Goal: Task Accomplishment & Management: Manage account settings

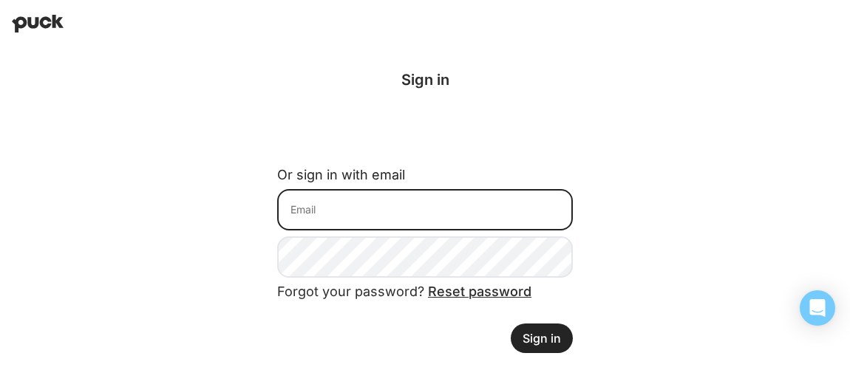
type input "[EMAIL_ADDRESS][DOMAIN_NAME]"
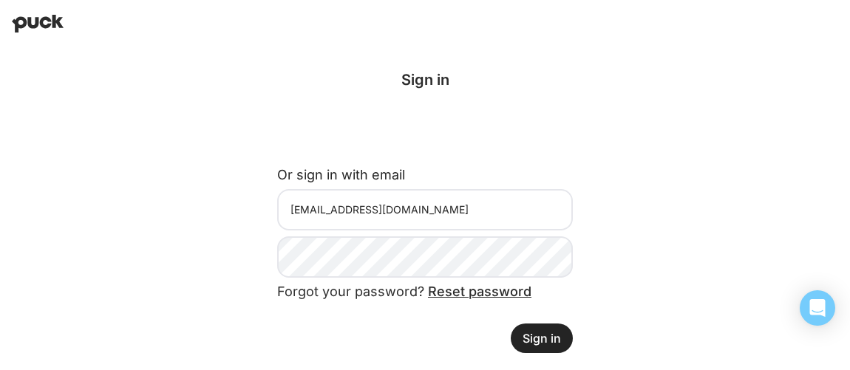
click at [547, 344] on button "Sign in" at bounding box center [542, 339] width 62 height 30
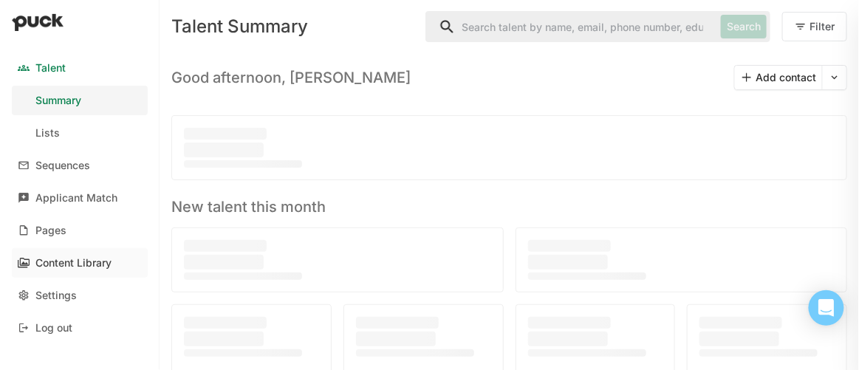
click at [78, 265] on div "Content Library" at bounding box center [73, 263] width 76 height 13
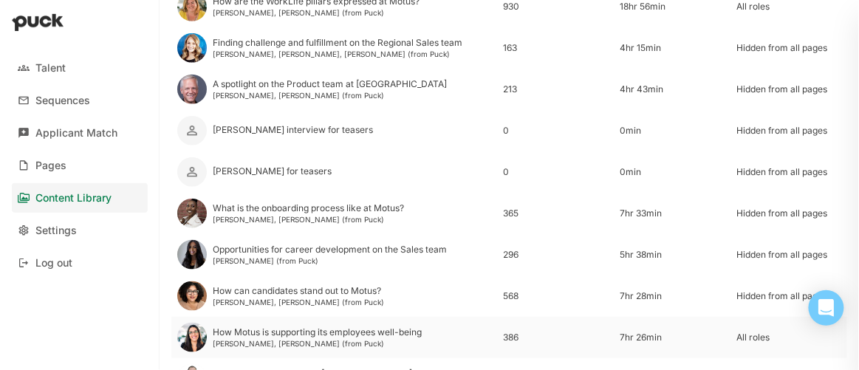
scroll to position [270, 0]
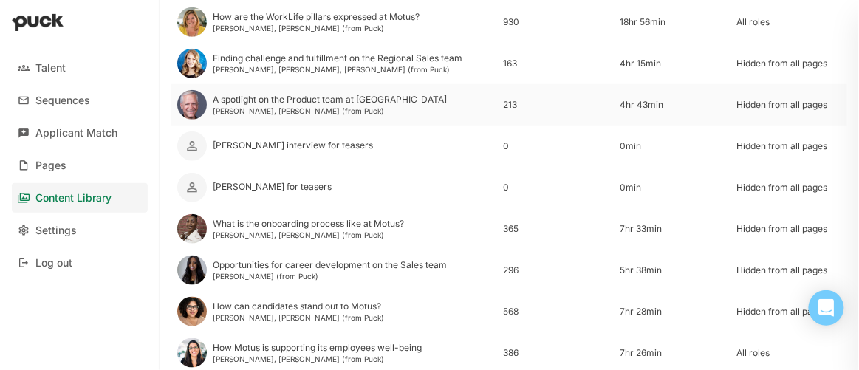
click at [257, 100] on div "A spotlight on the Product team at [GEOGRAPHIC_DATA]" at bounding box center [330, 100] width 234 height 10
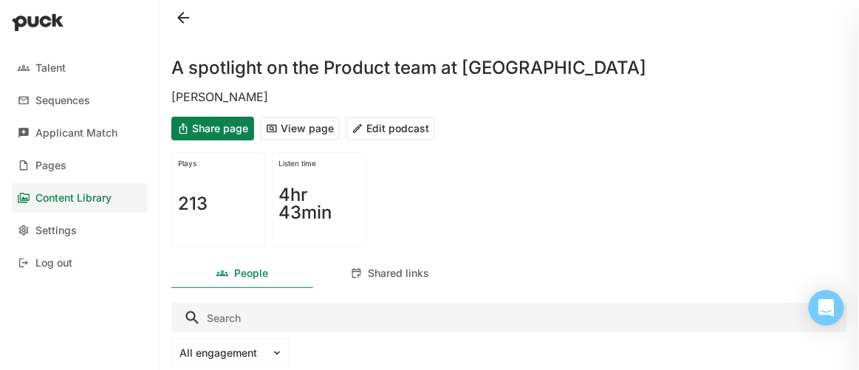
click at [302, 132] on button "View page" at bounding box center [300, 129] width 80 height 24
click at [399, 126] on button "Edit podcast" at bounding box center [390, 129] width 89 height 24
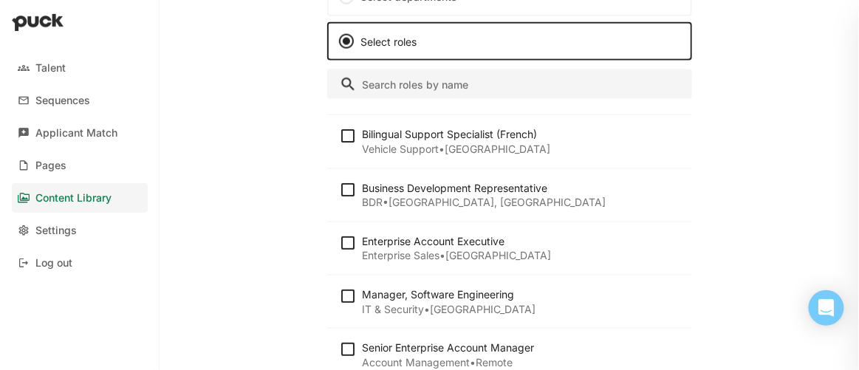
scroll to position [67, 0]
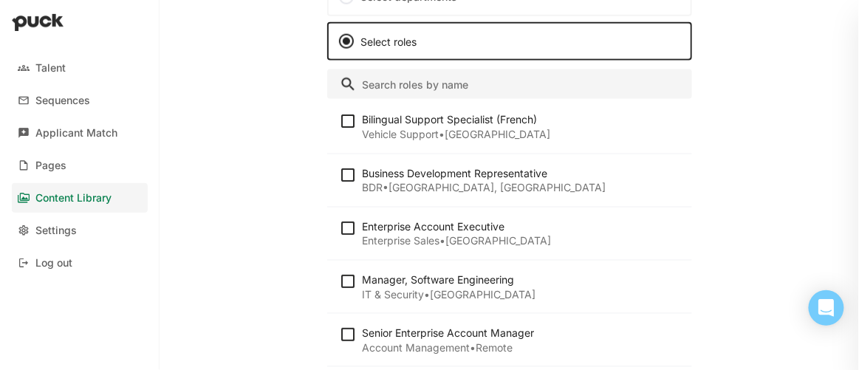
click at [344, 275] on img at bounding box center [348, 282] width 18 height 18
click at [339, 281] on input "checkbox" at bounding box center [338, 281] width 1 height 1
checkbox input "true"
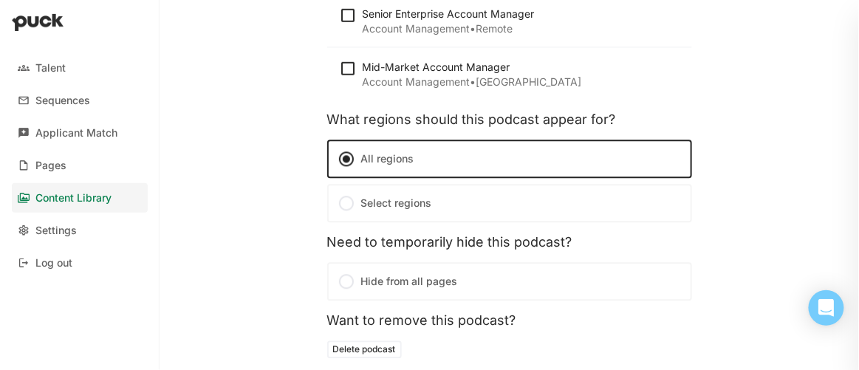
scroll to position [782, 0]
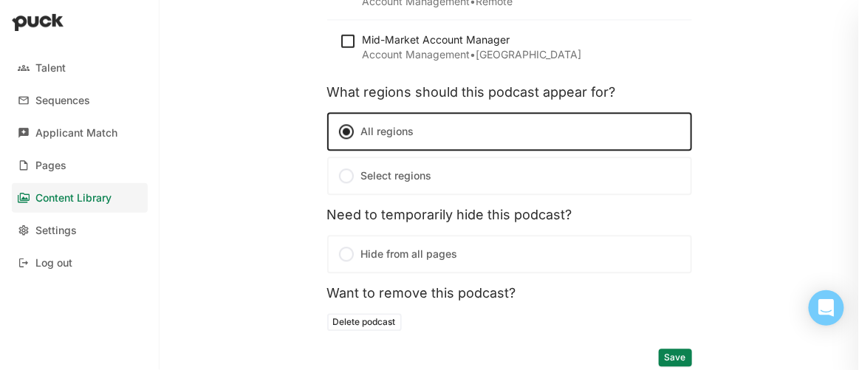
click at [673, 356] on button "Save" at bounding box center [675, 358] width 33 height 18
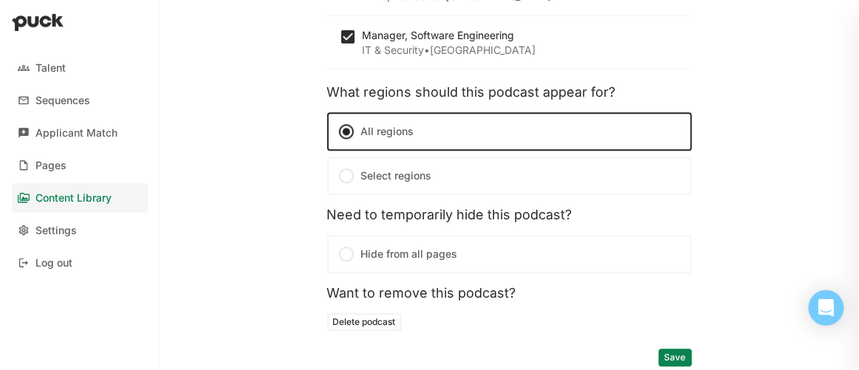
click at [664, 353] on button "Save" at bounding box center [675, 358] width 33 height 18
click at [103, 199] on div "Content Library" at bounding box center [73, 198] width 76 height 13
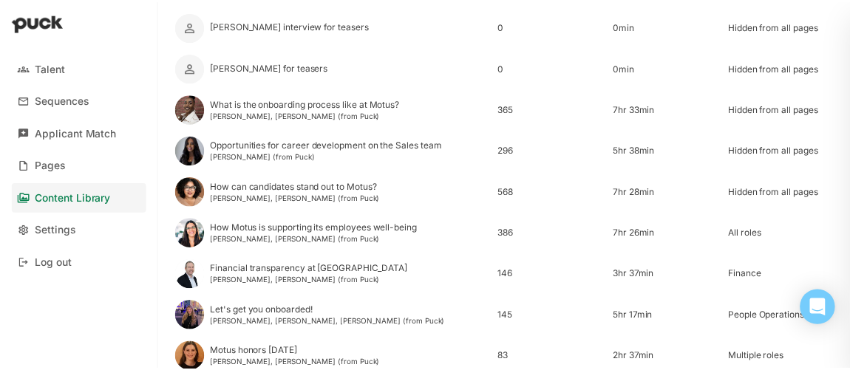
scroll to position [403, 0]
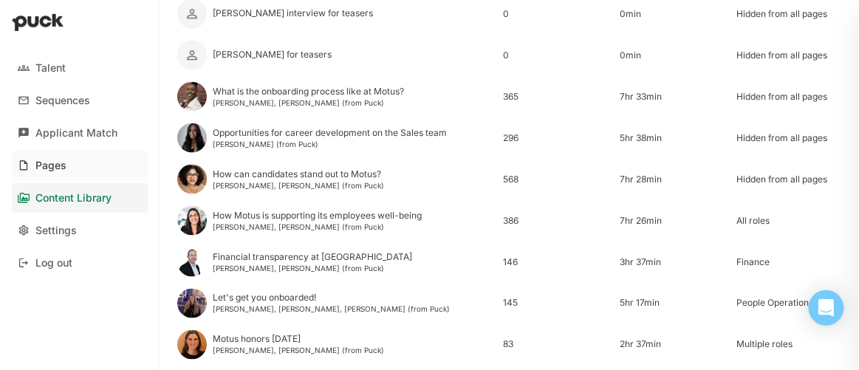
click at [49, 163] on div "Pages" at bounding box center [50, 166] width 31 height 13
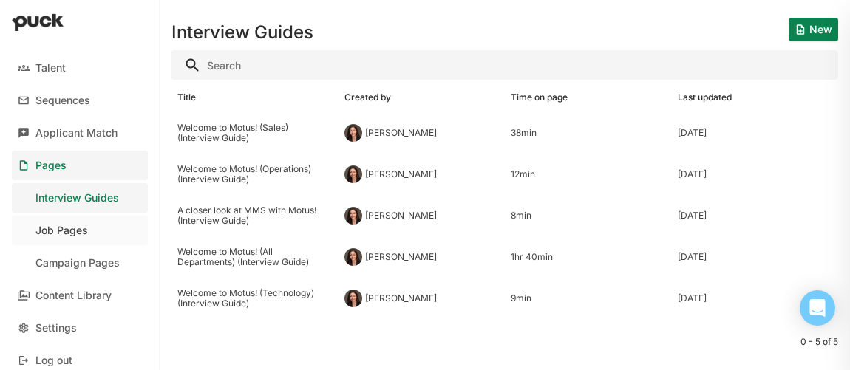
click at [53, 222] on link "Job Pages" at bounding box center [80, 231] width 136 height 30
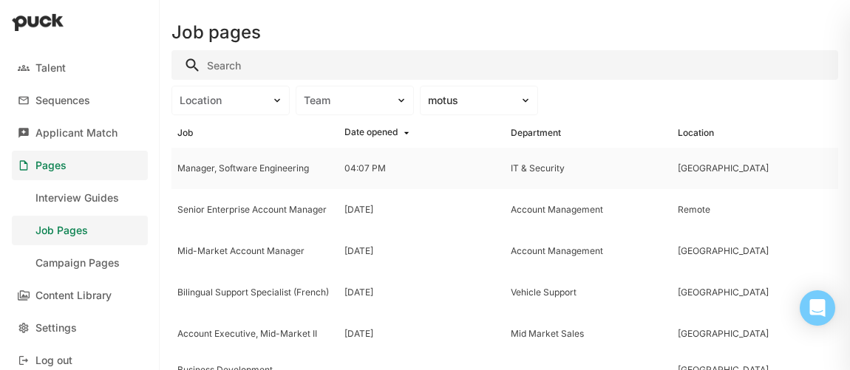
click at [265, 167] on div "Manager, Software Engineering" at bounding box center [254, 168] width 155 height 10
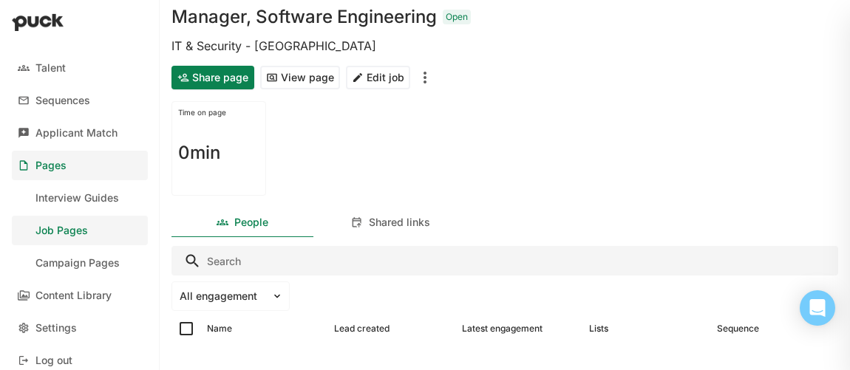
scroll to position [89, 0]
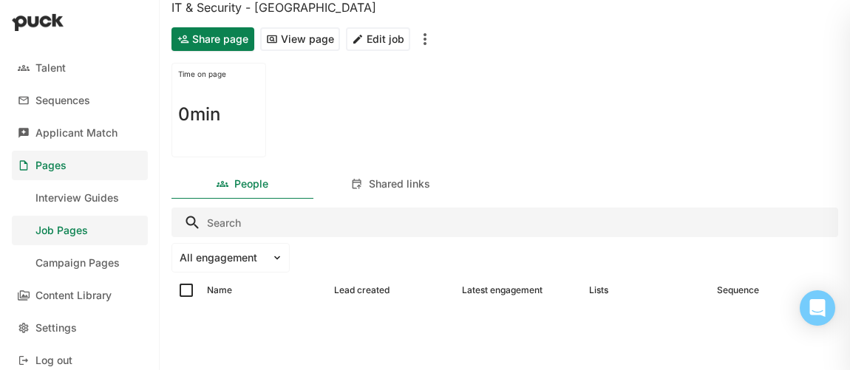
click at [384, 38] on button "Edit job" at bounding box center [378, 39] width 64 height 24
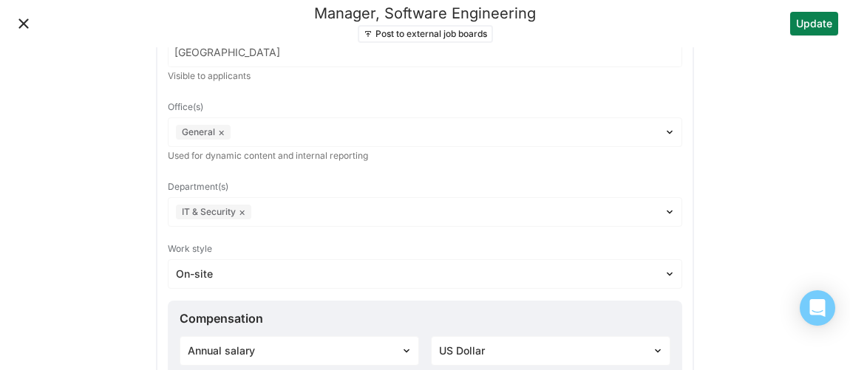
scroll to position [201, 0]
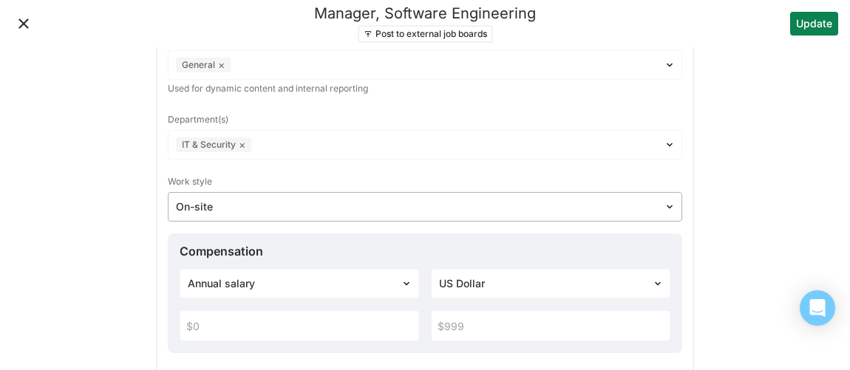
click at [645, 207] on div at bounding box center [416, 208] width 480 height 16
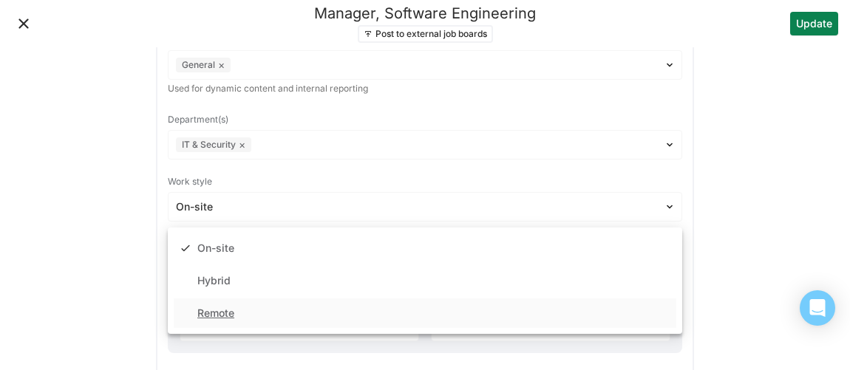
click at [492, 310] on div "Remote" at bounding box center [425, 314] width 503 height 30
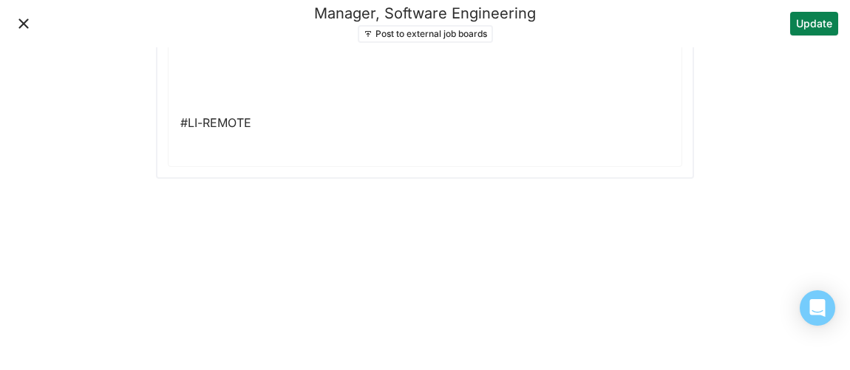
scroll to position [3419, 0]
click at [808, 26] on button "Update" at bounding box center [814, 24] width 48 height 24
click at [817, 26] on button "Update" at bounding box center [814, 24] width 48 height 24
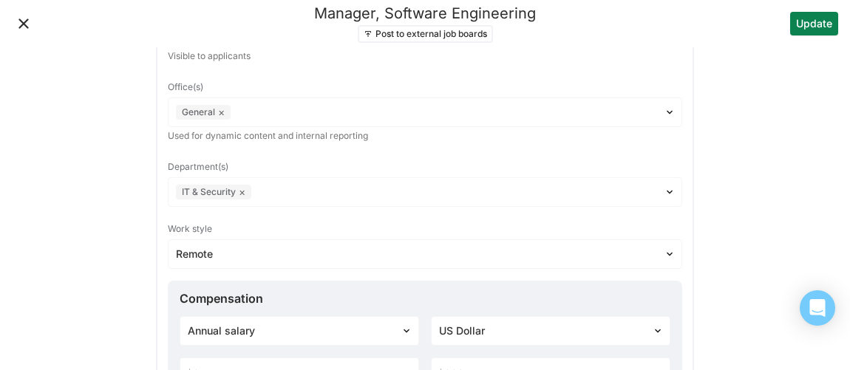
scroll to position [201, 0]
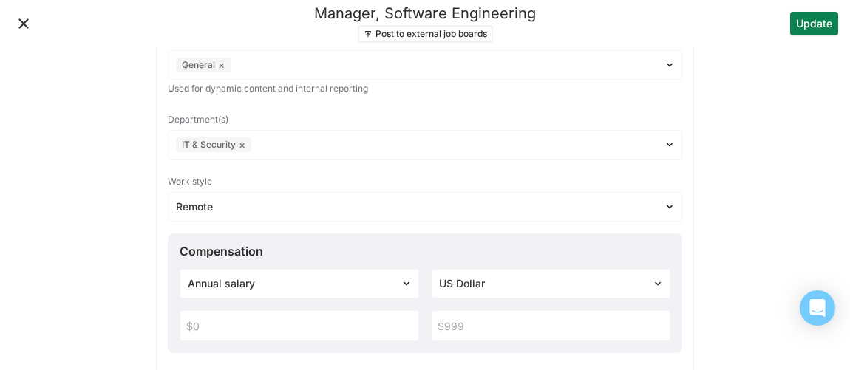
click at [21, 26] on button "Close" at bounding box center [24, 24] width 24 height 24
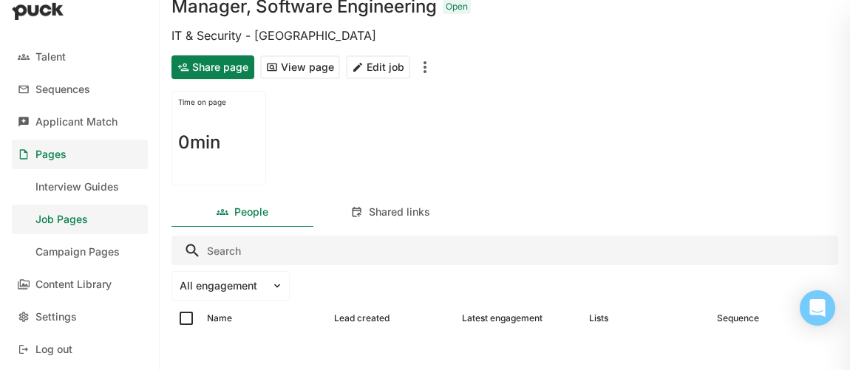
scroll to position [67, 0]
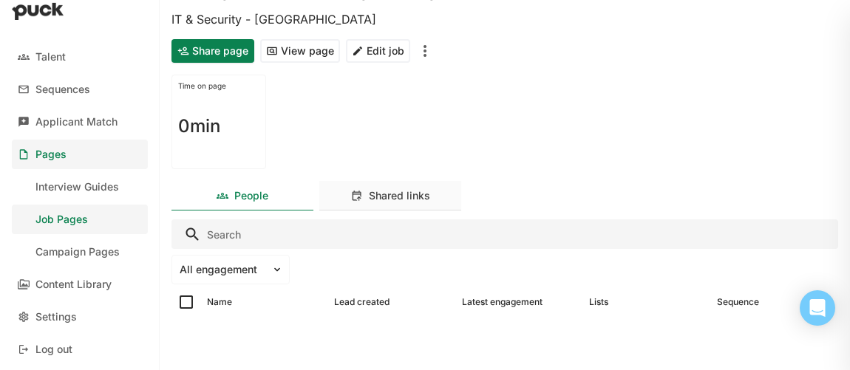
click at [381, 197] on div "Shared links" at bounding box center [399, 196] width 61 height 13
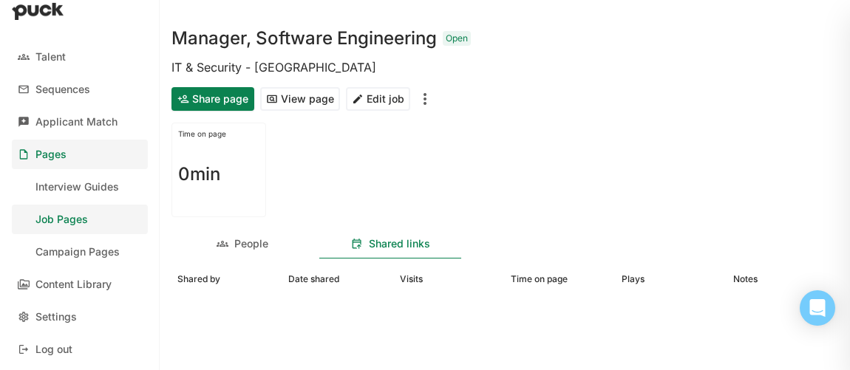
scroll to position [18, 0]
click at [424, 99] on img "More options" at bounding box center [425, 99] width 18 height 18
click at [492, 97] on div "Share page View page Edit job Close job" at bounding box center [504, 98] width 667 height 35
click at [284, 101] on button "View page" at bounding box center [300, 99] width 80 height 24
click at [64, 286] on div "Content Library" at bounding box center [73, 285] width 76 height 13
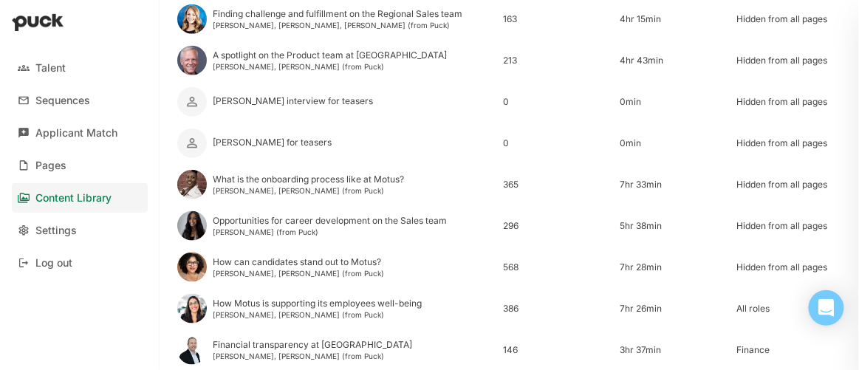
scroll to position [268, 0]
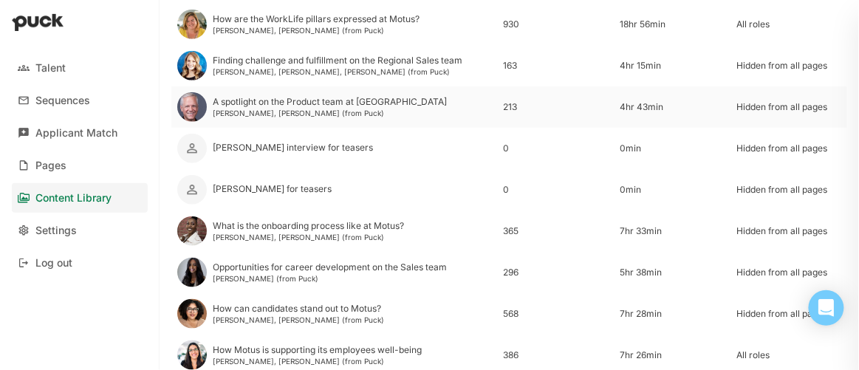
click at [242, 104] on div "A spotlight on the Product team at [GEOGRAPHIC_DATA]" at bounding box center [330, 102] width 234 height 10
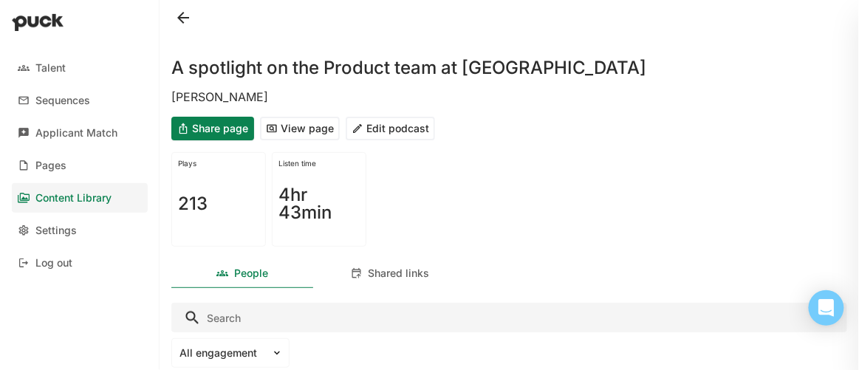
click at [412, 128] on button "Edit podcast" at bounding box center [390, 129] width 89 height 24
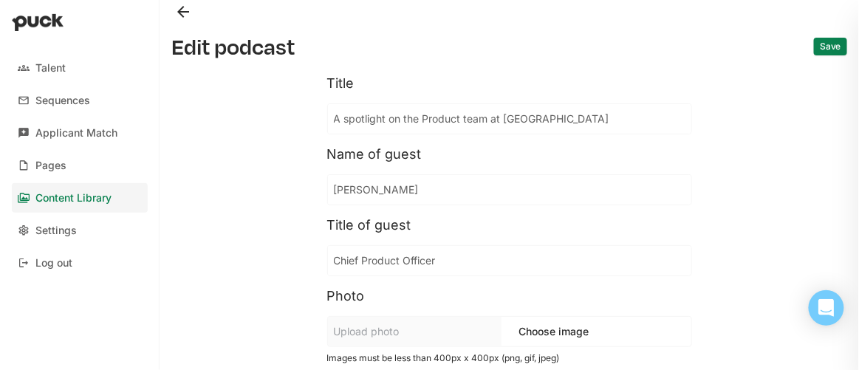
click at [817, 45] on button "Save" at bounding box center [830, 47] width 33 height 18
